Goal: Task Accomplishment & Management: Use online tool/utility

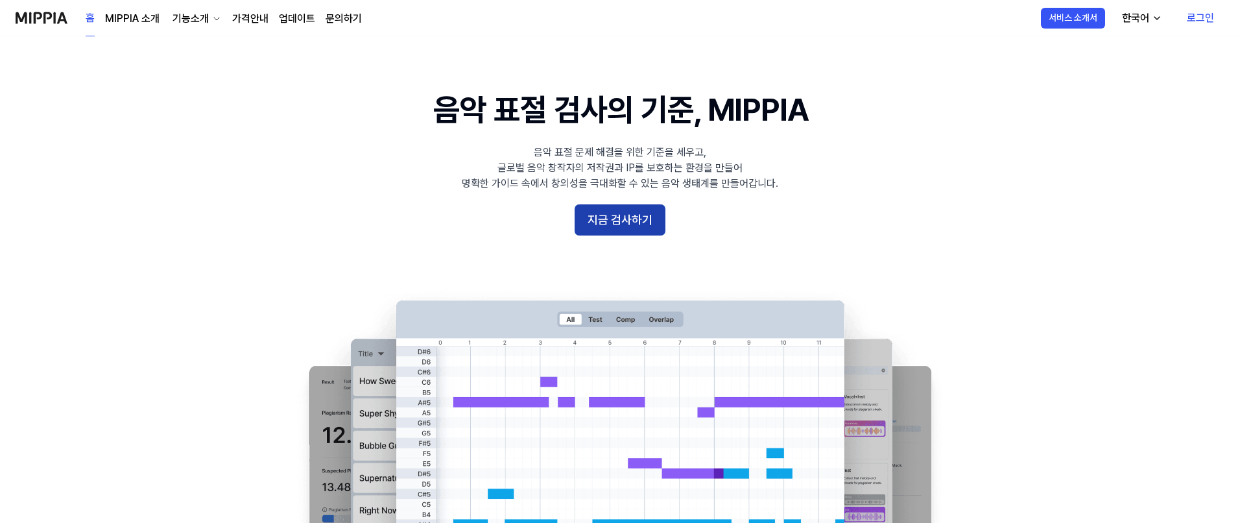
click at [626, 224] on button "지금 검사하기" at bounding box center [620, 219] width 91 height 31
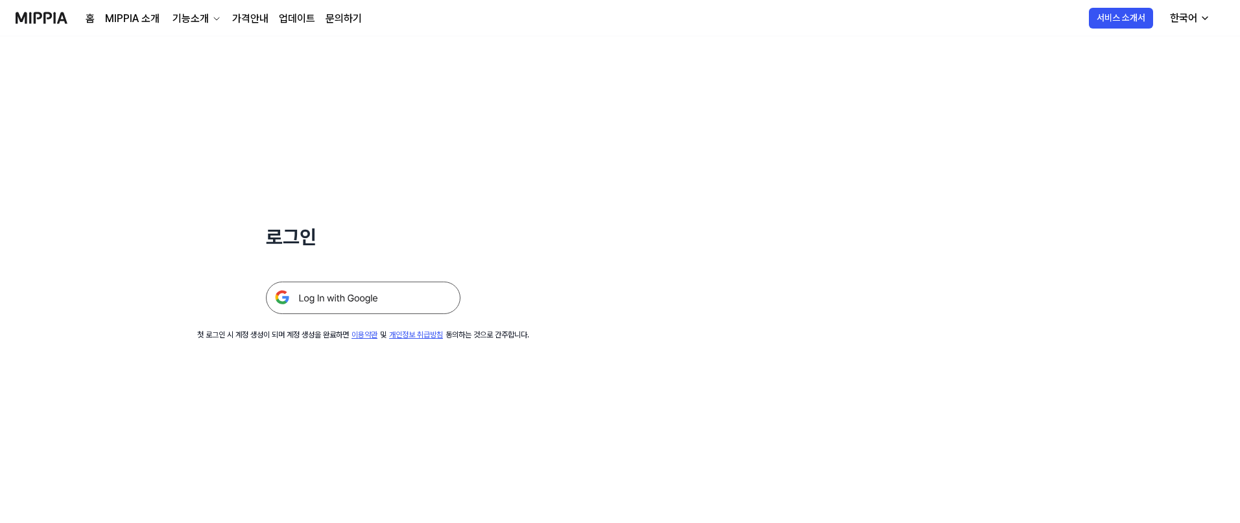
click at [338, 298] on img at bounding box center [363, 297] width 195 height 32
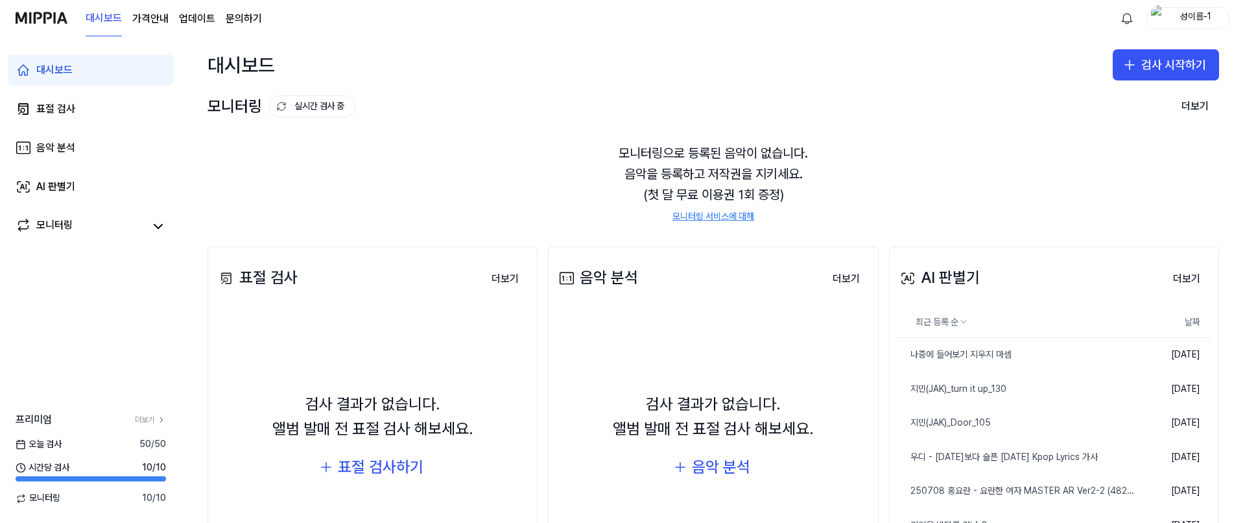
scroll to position [3, 0]
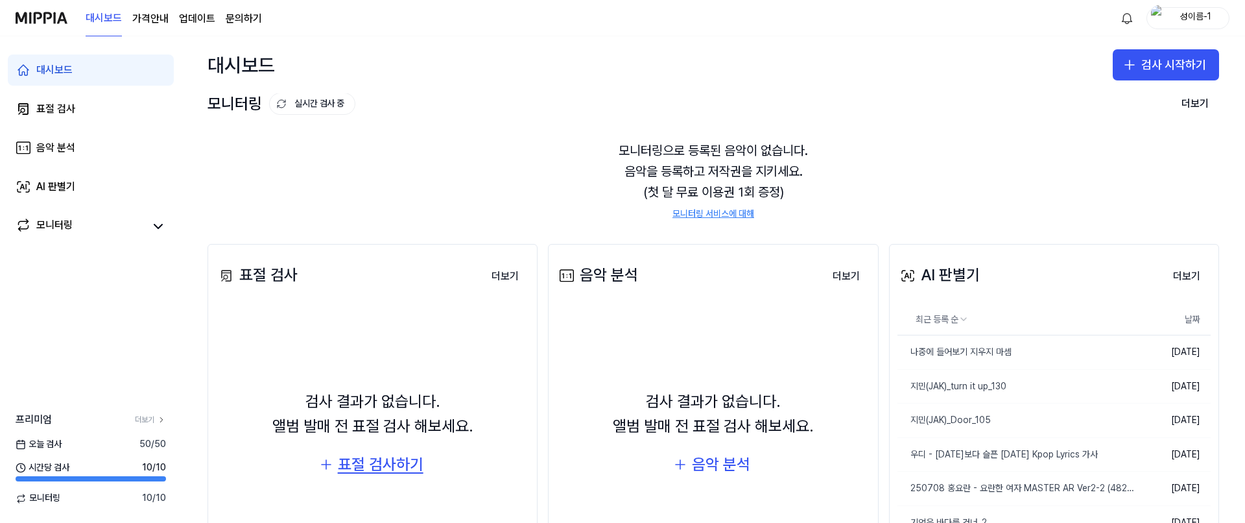
click at [352, 470] on div "표절 검사하기" at bounding box center [381, 464] width 86 height 25
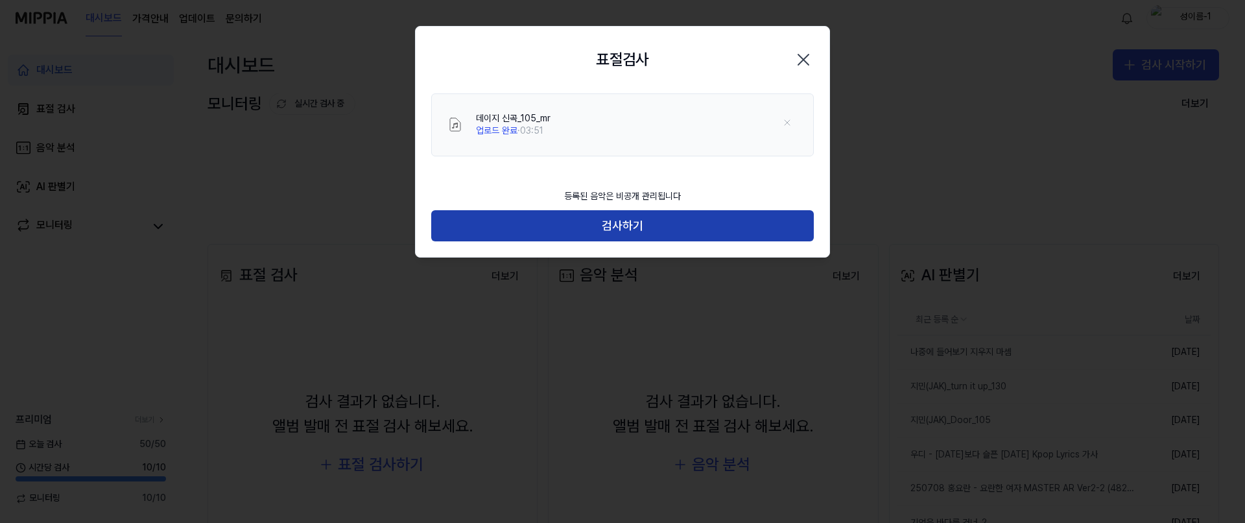
click at [610, 224] on button "검사하기" at bounding box center [622, 225] width 383 height 31
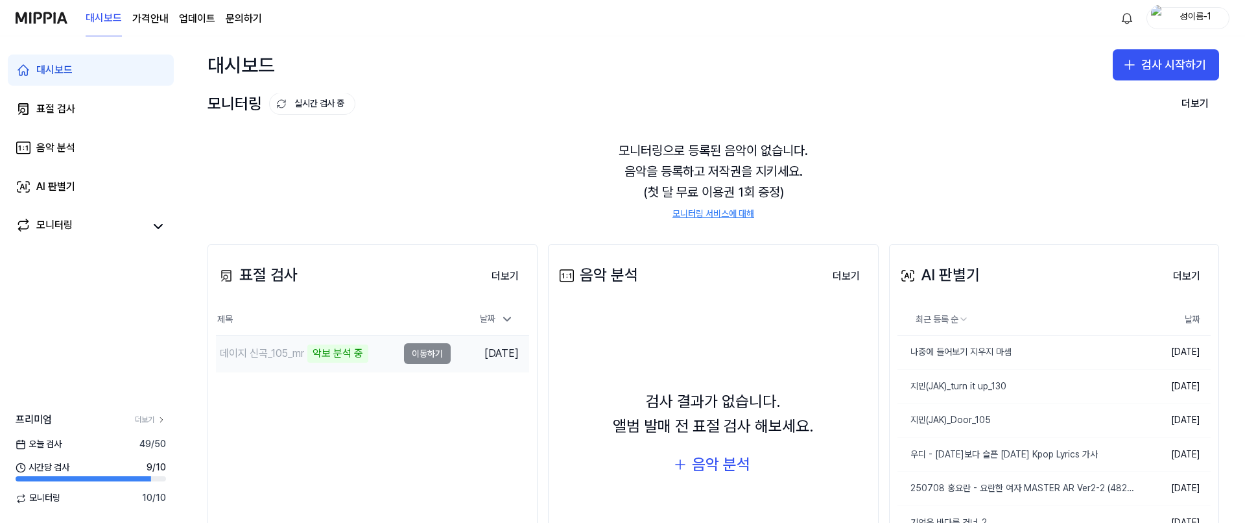
click at [422, 355] on td "데이지 신곡_105_mr [PERSON_NAME] 분석 중 이동하기" at bounding box center [333, 353] width 235 height 36
click at [379, 405] on div "표절 검사 더보기 표절 검사 제목 날짜 데이지 신곡_105_mr 악보 분석 중 이동하기 [DATE] 더보기" at bounding box center [373, 464] width 330 height 440
click at [738, 213] on link "모니터링 서비스에 대해" at bounding box center [713, 214] width 82 height 13
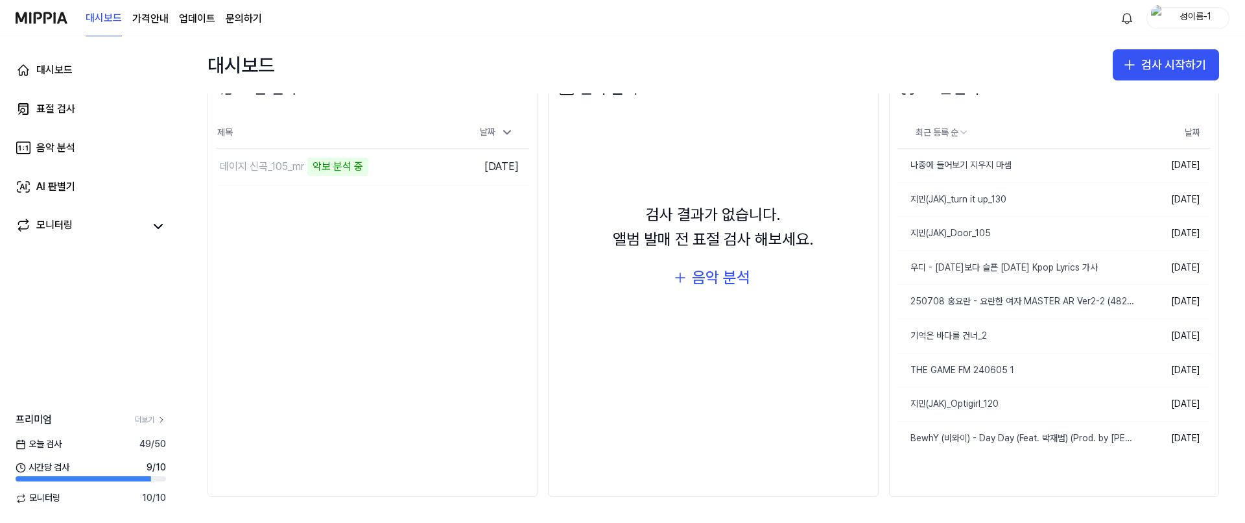
scroll to position [0, 0]
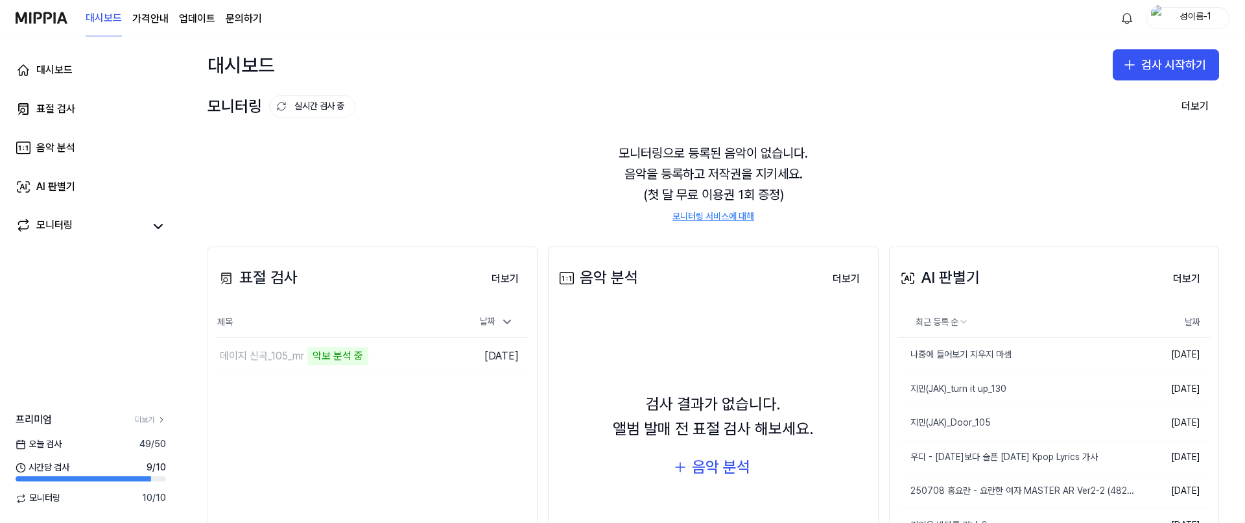
click at [1198, 16] on div "성이름-1" at bounding box center [1196, 17] width 51 height 14
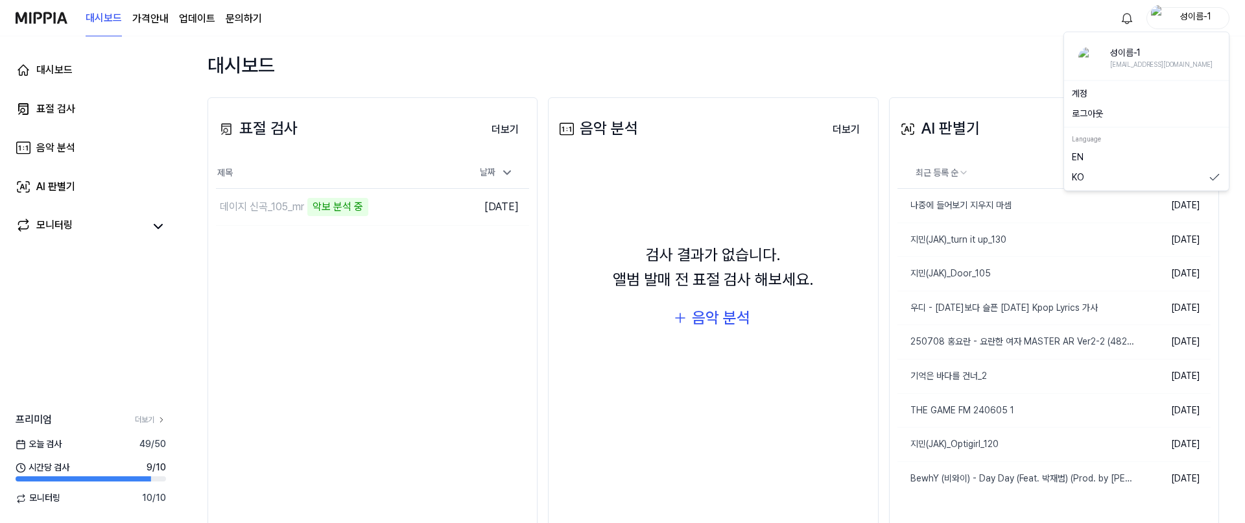
scroll to position [189, 0]
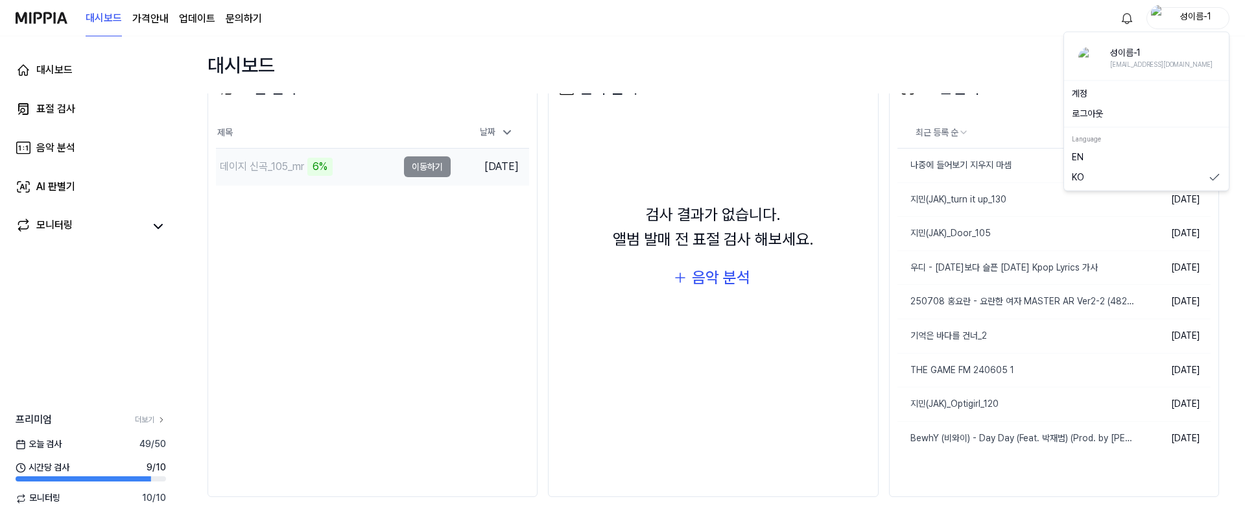
click at [331, 164] on div "6%" at bounding box center [319, 167] width 25 height 18
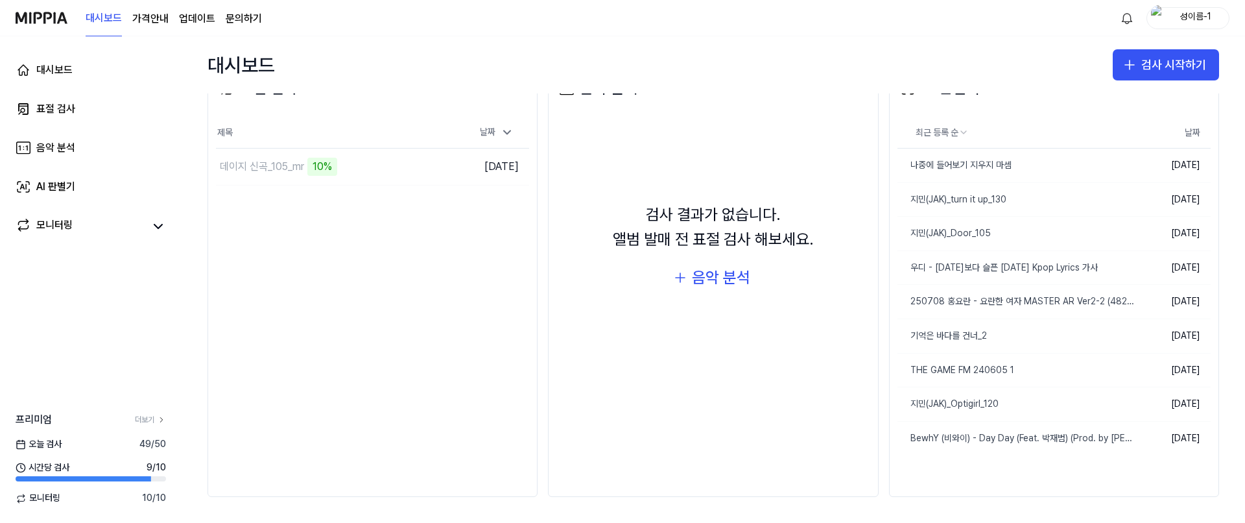
click at [361, 243] on div "표절 검사 더보기 표절 검사 제목 날짜 데이지 신곡_105_mr 10% 이동하기 [DATE] 더보기" at bounding box center [373, 277] width 330 height 440
click at [392, 181] on div "데이지 신곡_105_mr" at bounding box center [307, 167] width 182 height 36
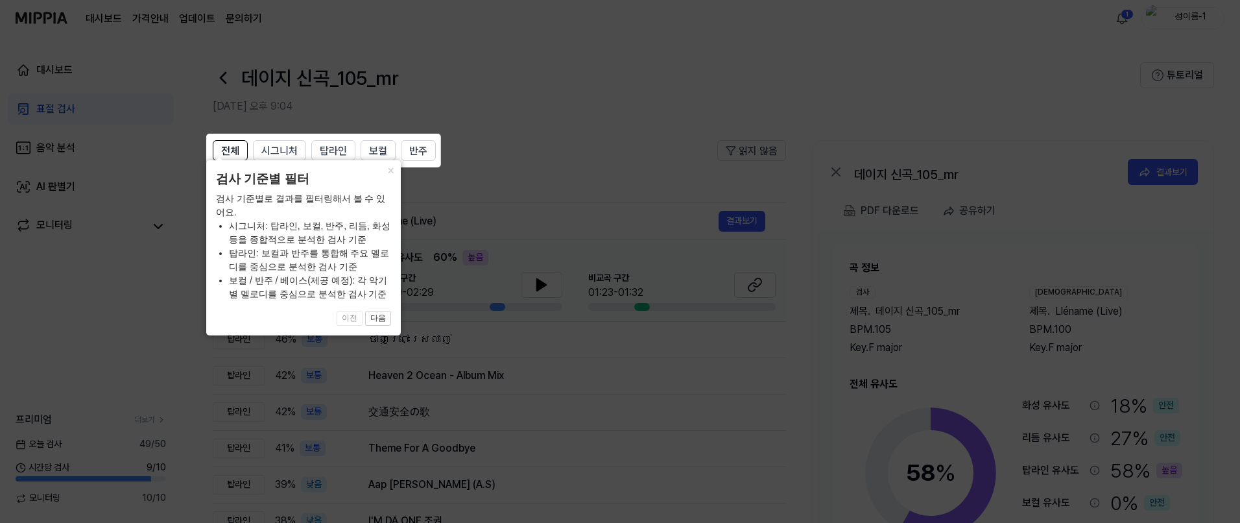
click at [588, 140] on icon at bounding box center [622, 261] width 1245 height 523
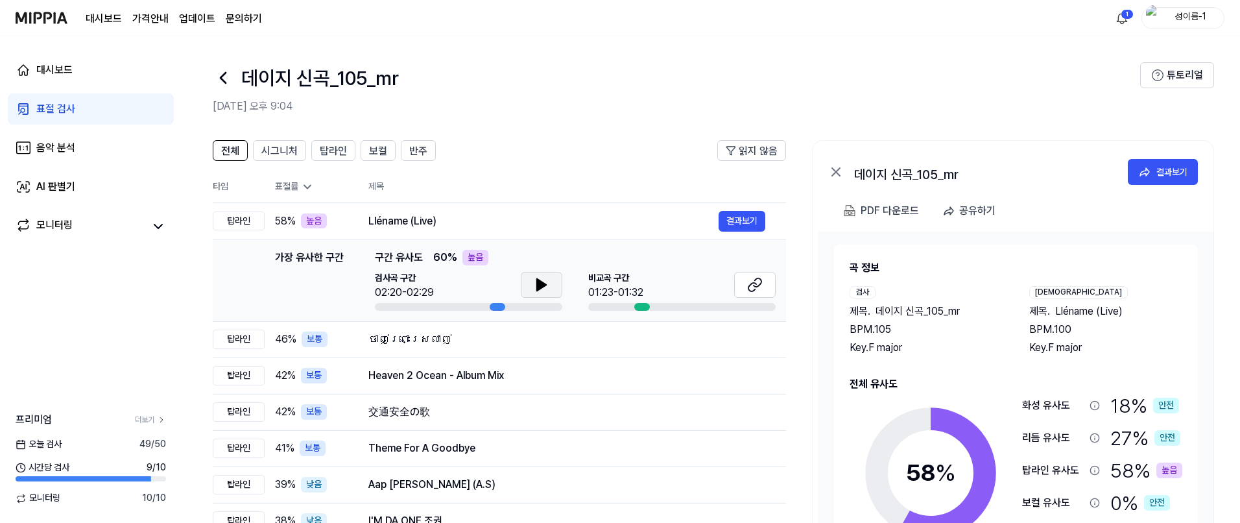
click at [544, 287] on icon at bounding box center [542, 285] width 16 height 16
click at [639, 306] on div at bounding box center [642, 307] width 16 height 8
click at [538, 284] on icon at bounding box center [539, 285] width 3 height 10
click at [645, 303] on div at bounding box center [642, 307] width 16 height 8
click at [639, 303] on div at bounding box center [642, 307] width 16 height 8
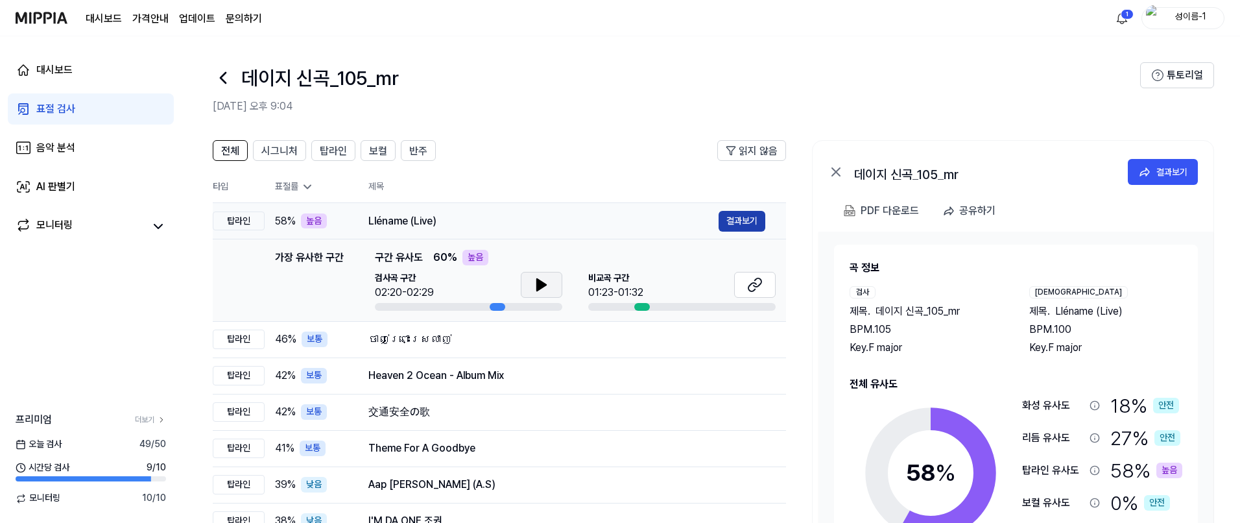
click at [730, 222] on button "결과보기" at bounding box center [742, 221] width 47 height 21
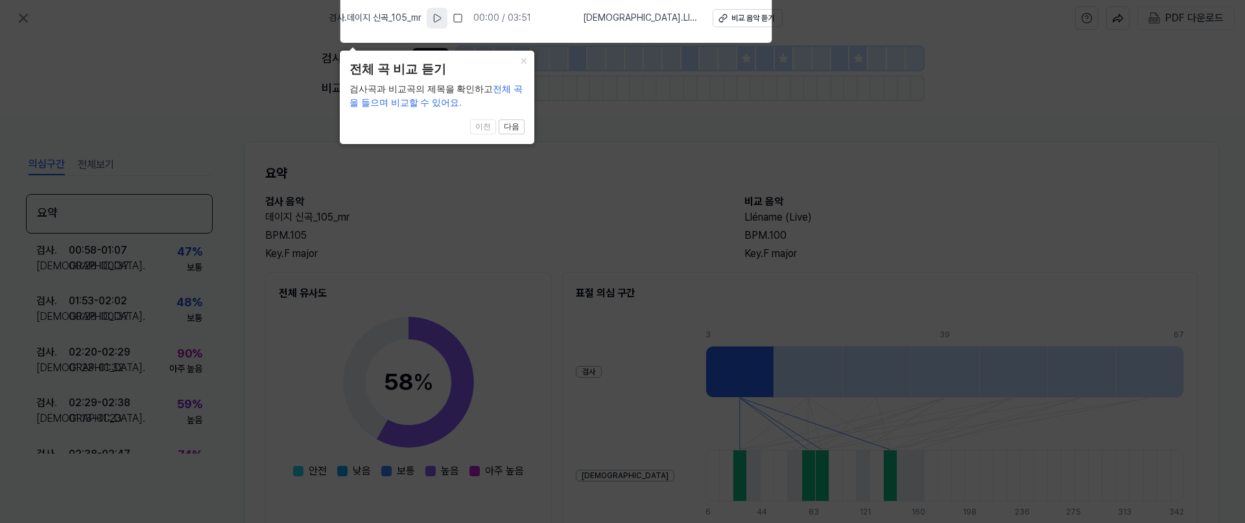
click at [442, 21] on icon at bounding box center [437, 18] width 10 height 10
click at [732, 18] on div "비교 음악 듣기" at bounding box center [753, 18] width 43 height 11
click at [447, 18] on button at bounding box center [437, 18] width 21 height 21
click at [581, 316] on icon at bounding box center [622, 258] width 1245 height 529
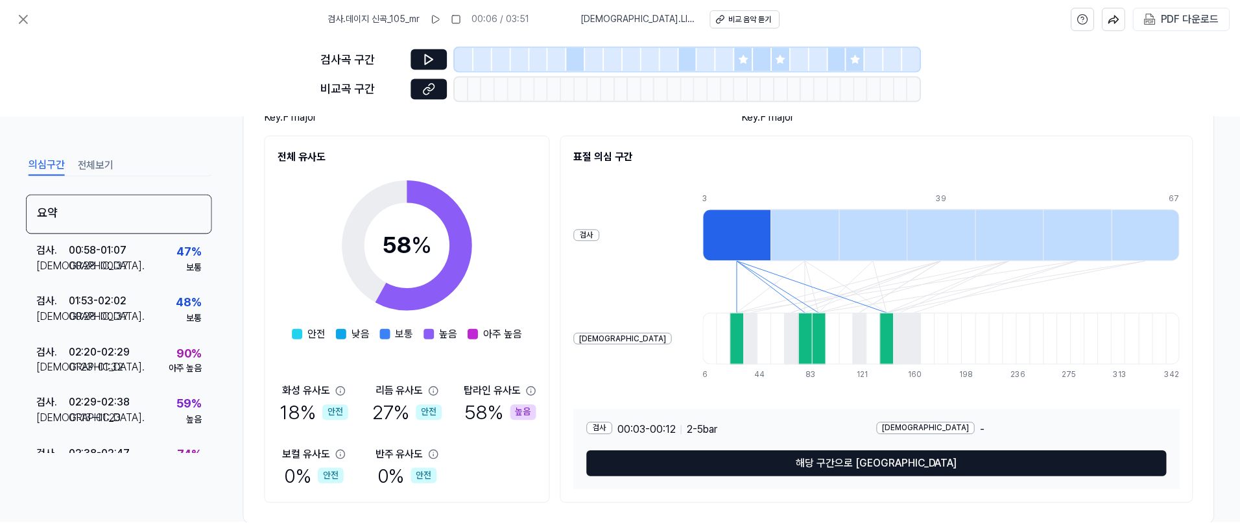
scroll to position [165, 0]
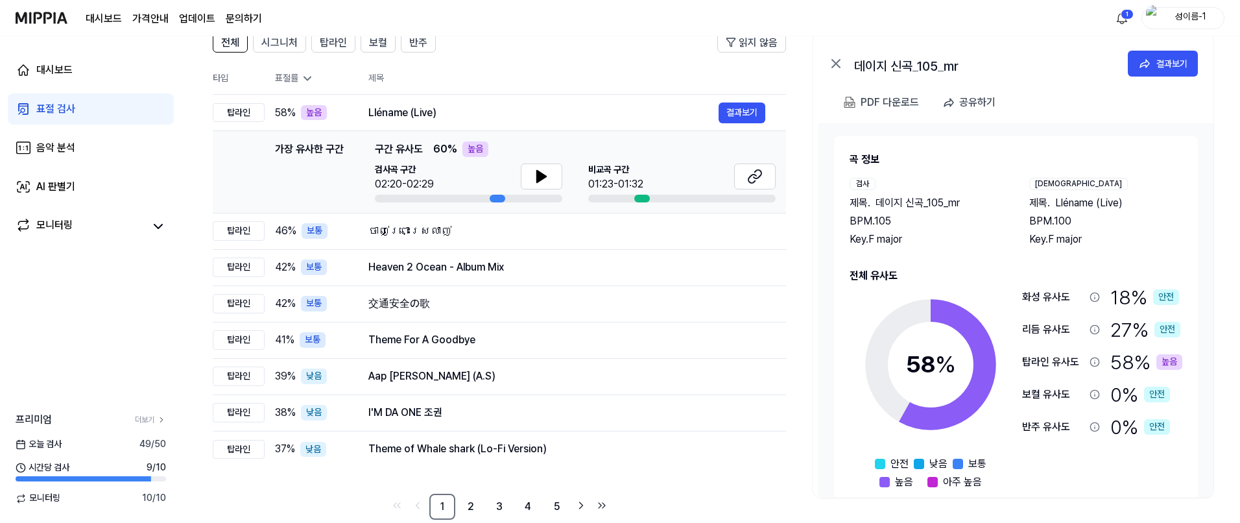
scroll to position [45, 0]
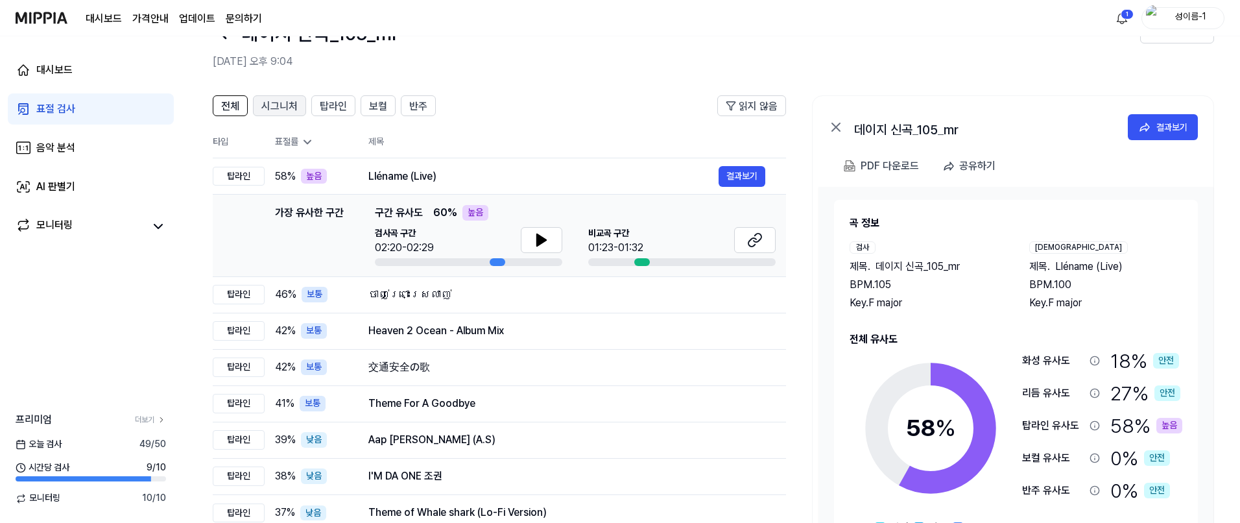
click at [265, 108] on span "시그니처" at bounding box center [279, 107] width 36 height 16
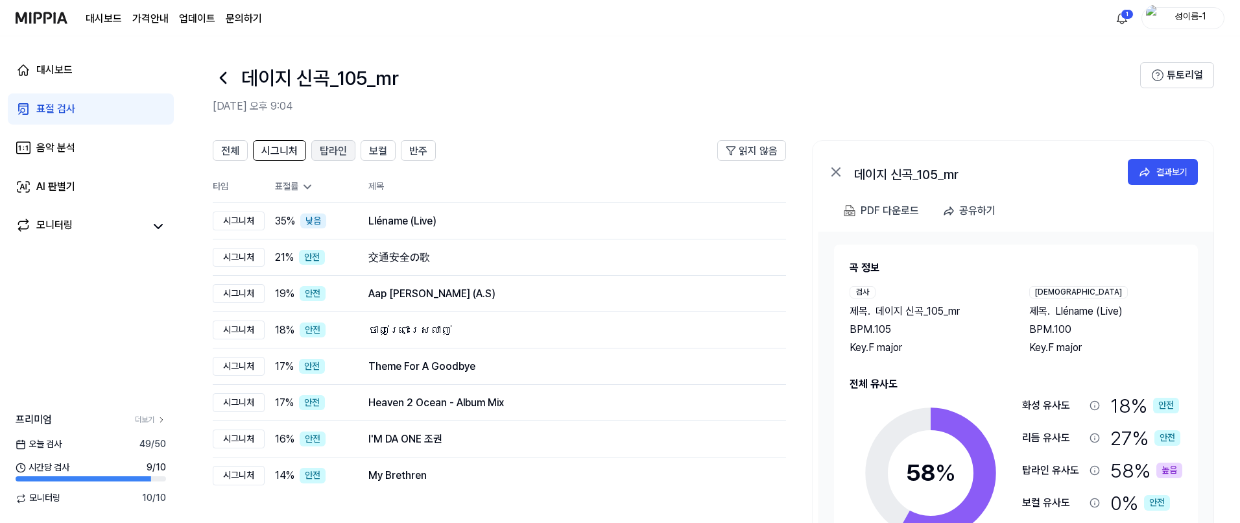
click at [340, 147] on span "탑라인" at bounding box center [333, 151] width 27 height 16
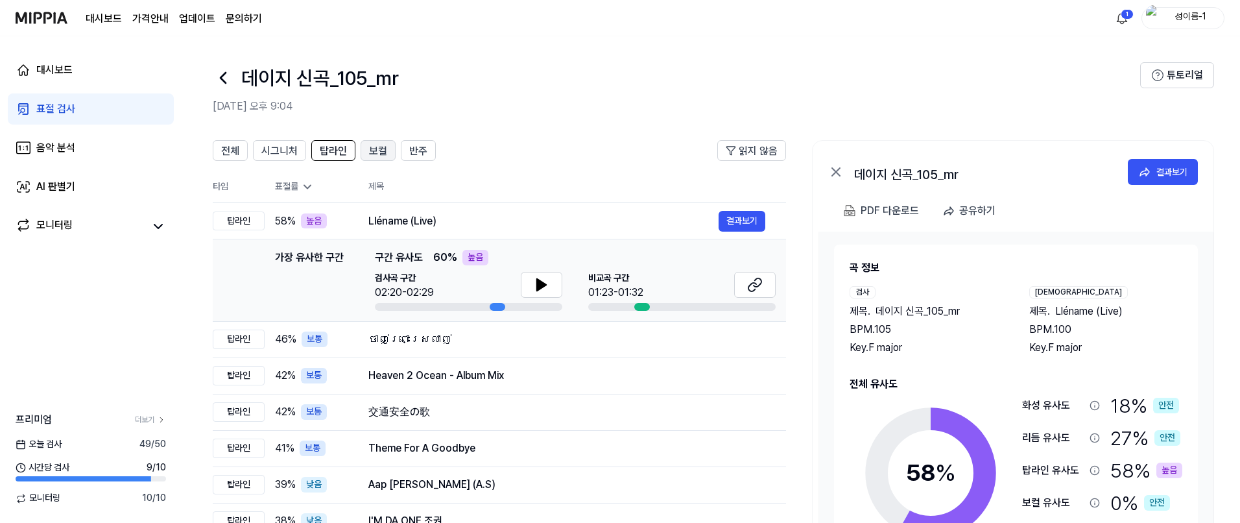
click at [380, 153] on span "보컬" at bounding box center [378, 151] width 18 height 16
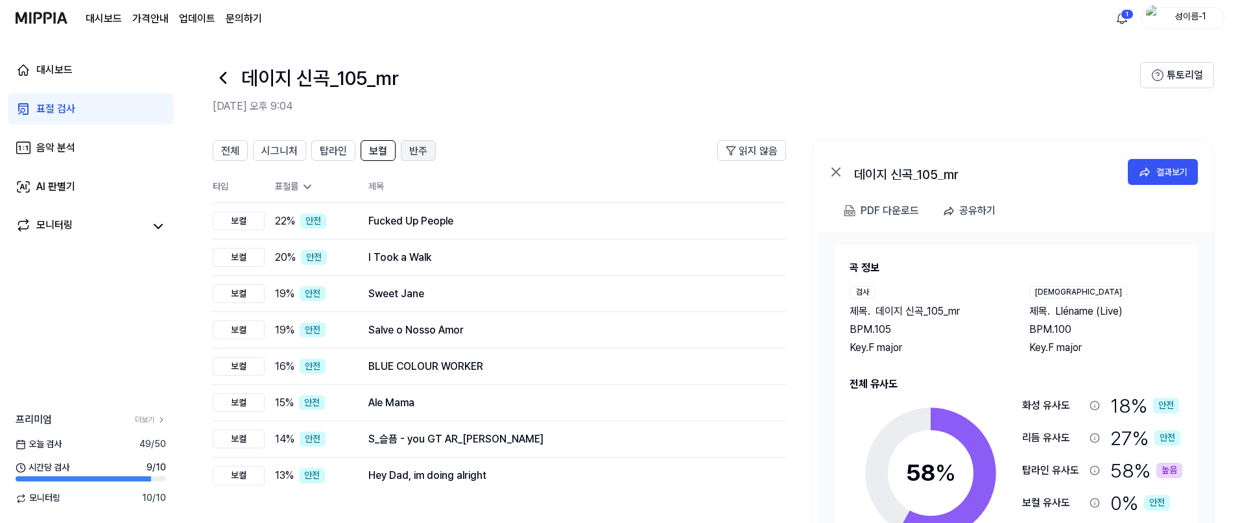
click at [420, 152] on span "반주" at bounding box center [418, 151] width 18 height 16
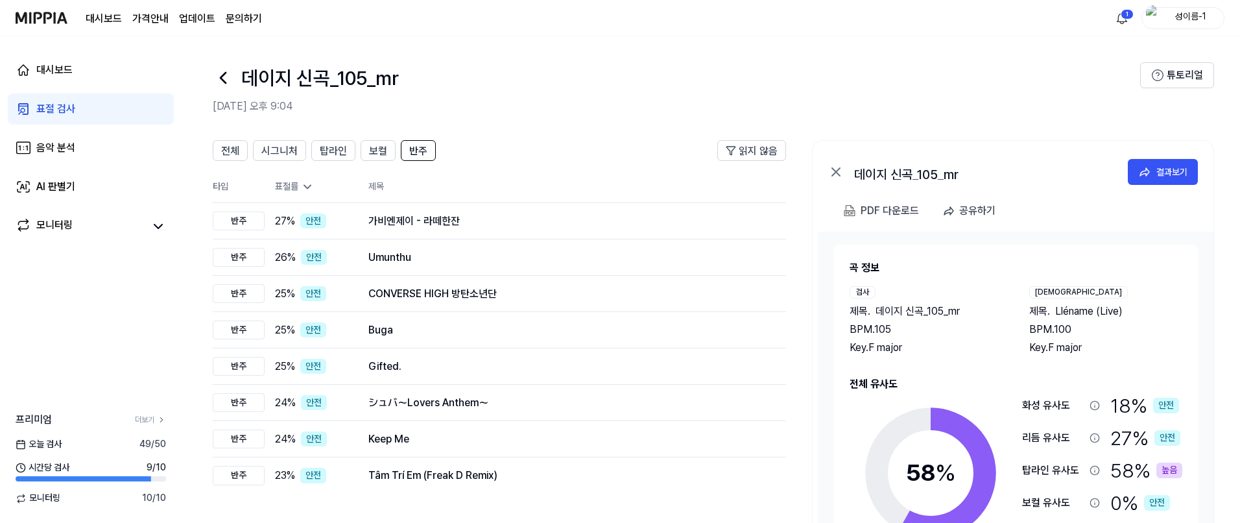
click at [530, 131] on div "전체 시그니처 탑라인 보컬 반주 읽지 않음 전체 시그니처 탑라인 보컬 반주 타입 표절률 제목 표절률 읽지 않음 반주 27 % 안전 가비엔제이 …" at bounding box center [711, 390] width 1058 height 527
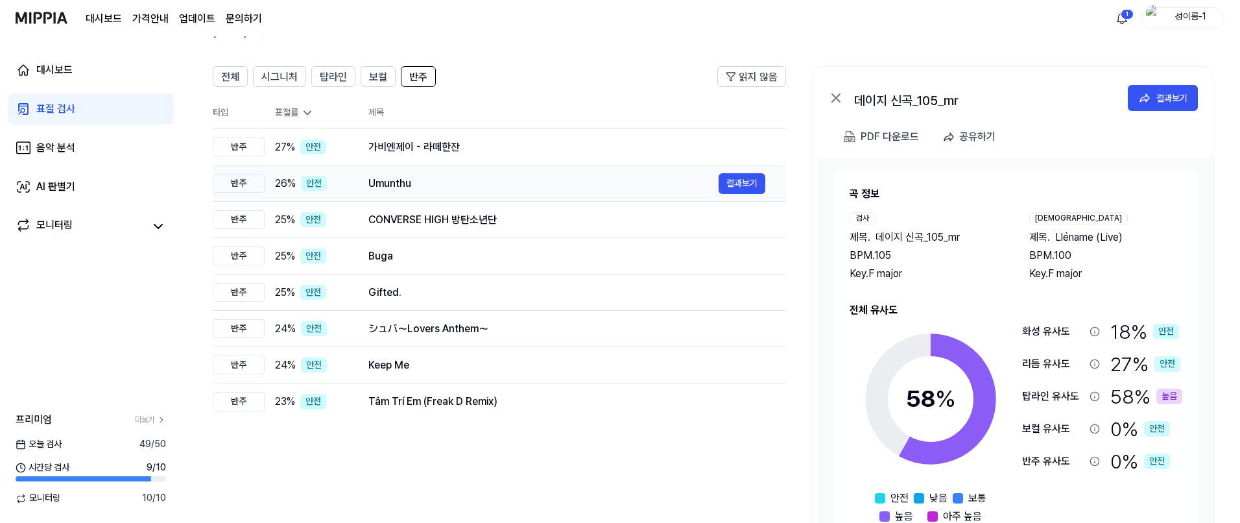
scroll to position [107, 0]
